Goal: Task Accomplishment & Management: Use online tool/utility

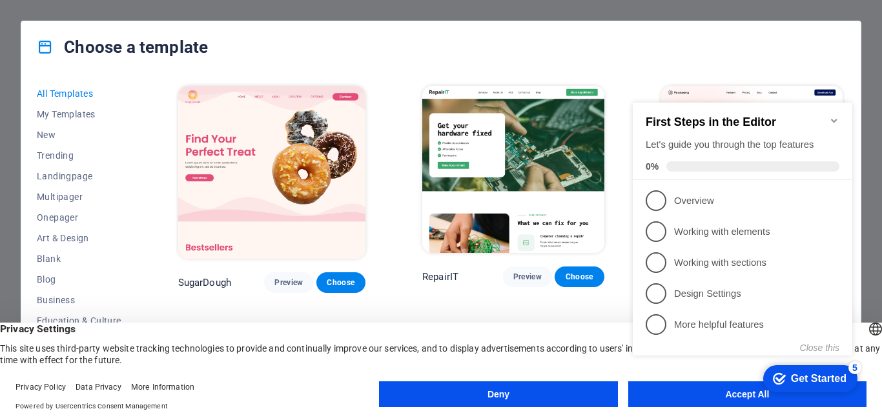
click at [567, 395] on button "Deny" at bounding box center [498, 395] width 238 height 26
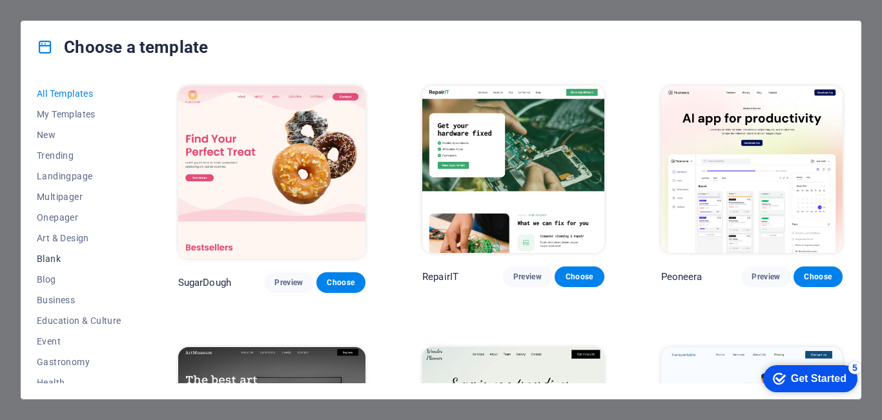
scroll to position [65, 0]
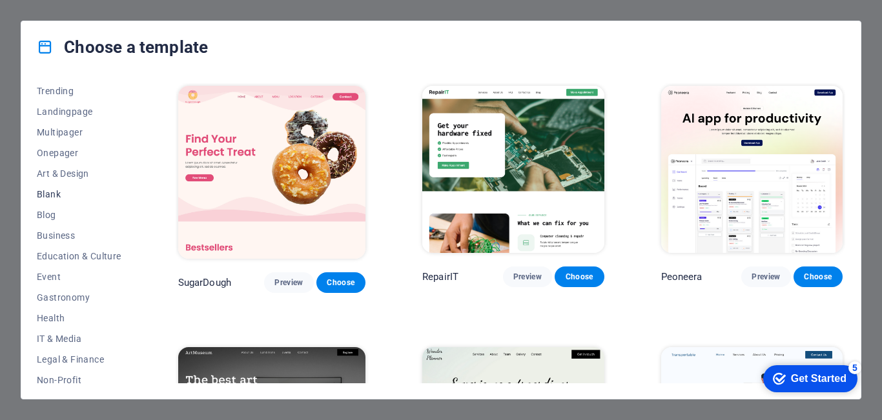
click at [63, 256] on span "Education & Culture" at bounding box center [79, 256] width 85 height 10
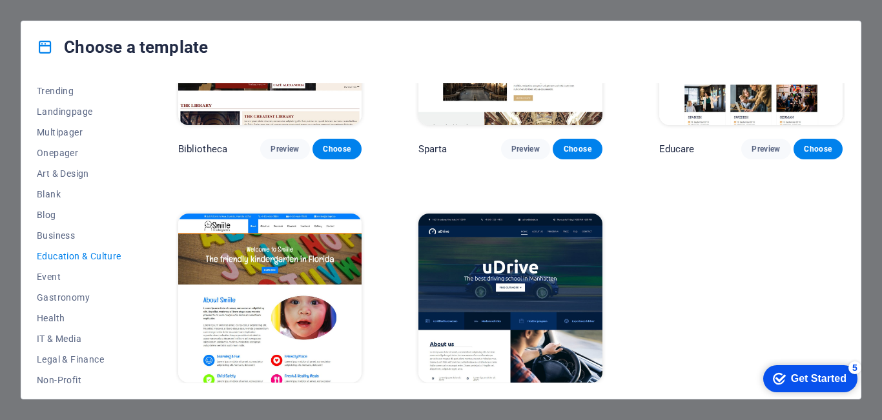
scroll to position [416, 0]
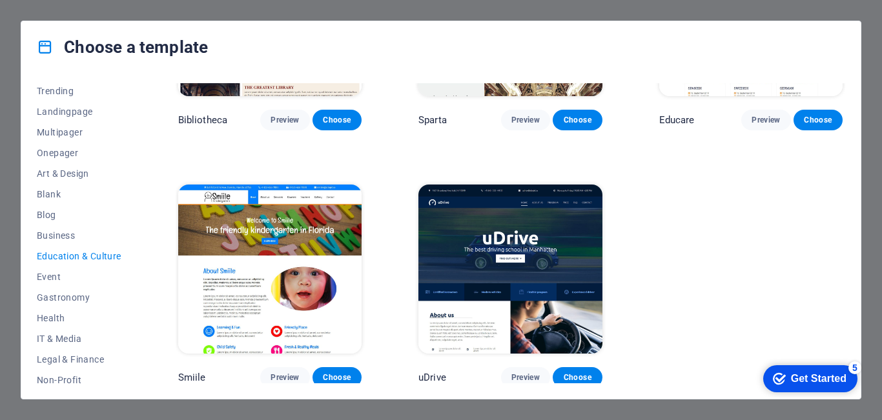
drag, startPoint x: 135, startPoint y: 267, endPoint x: 134, endPoint y: 294, distance: 27.2
click at [134, 294] on div "All Templates My Templates New Trending Landingpage Multipager Onepager Art & D…" at bounding box center [87, 233] width 100 height 300
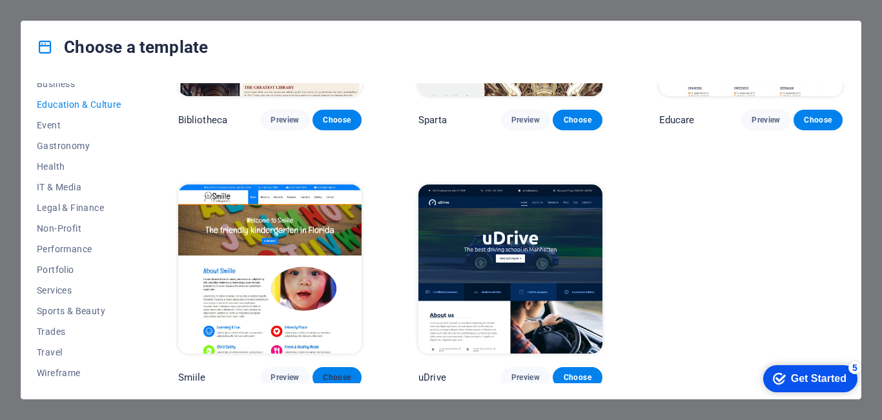
click at [332, 374] on span "Choose" at bounding box center [337, 378] width 28 height 10
